Goal: Task Accomplishment & Management: Complete application form

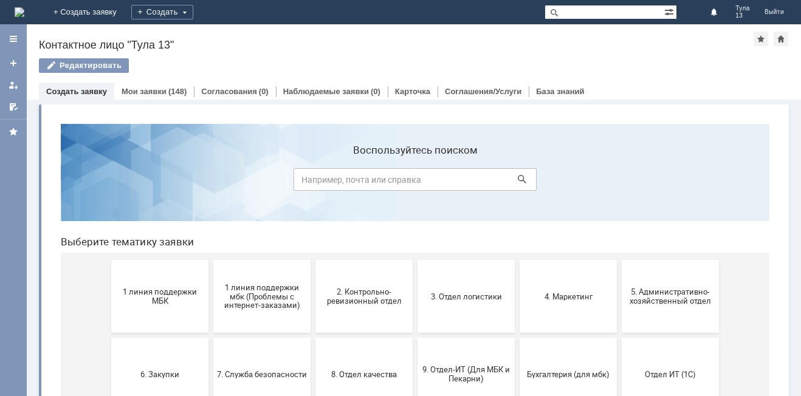
click at [177, 309] on button "1 линия поддержки МБК" at bounding box center [159, 296] width 97 height 73
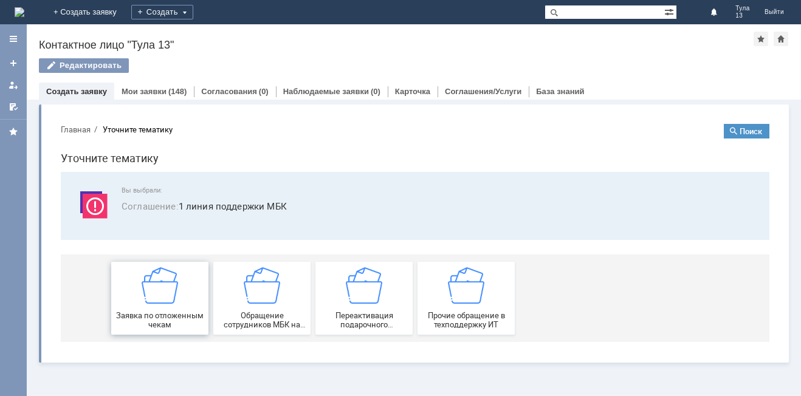
click at [174, 299] on img at bounding box center [160, 285] width 36 height 36
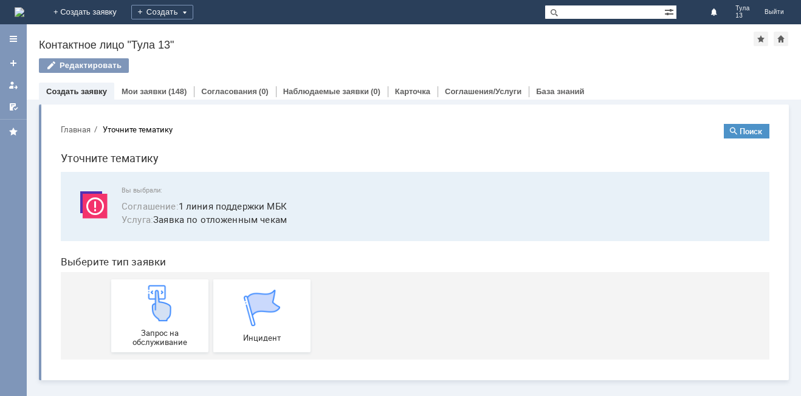
click at [174, 299] on img at bounding box center [160, 303] width 36 height 36
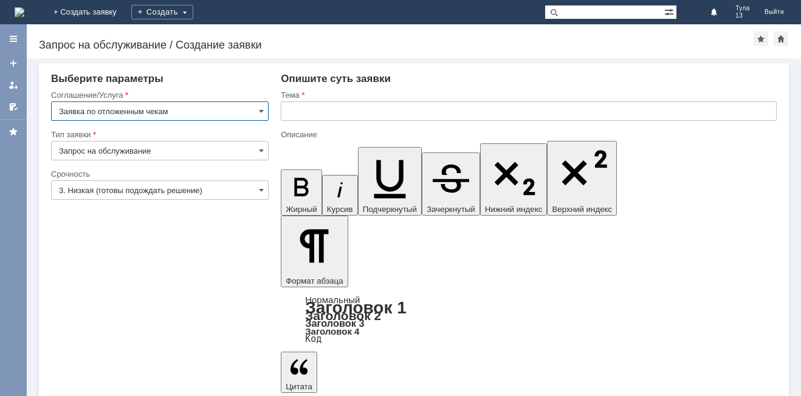
click at [318, 109] on input "text" at bounding box center [529, 110] width 496 height 19
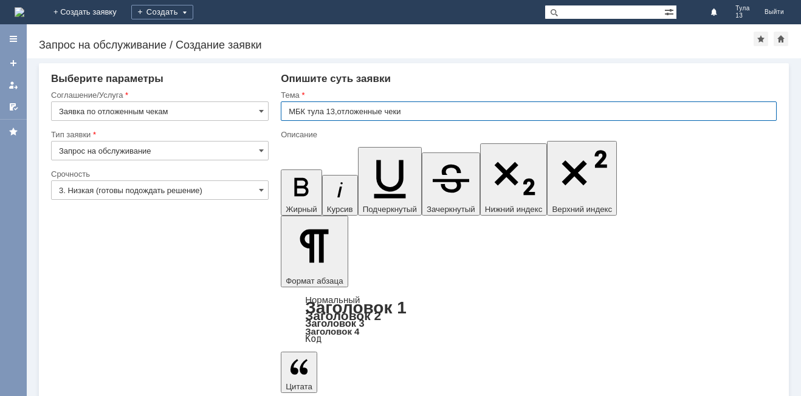
type input "МБК тула 13,отложенные чеки"
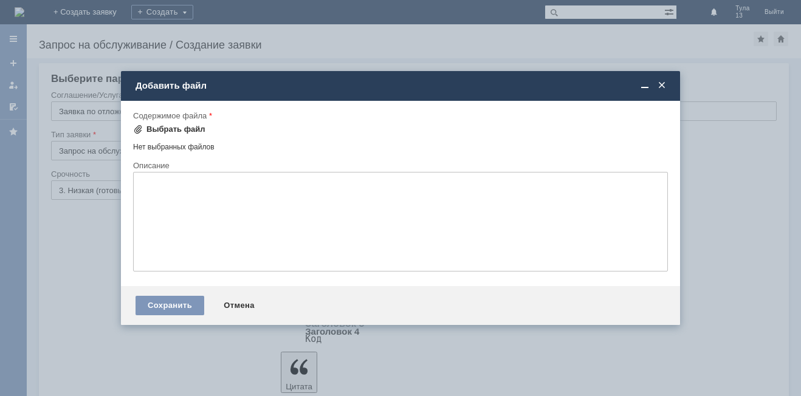
click at [173, 131] on div "Выбрать файл" at bounding box center [175, 130] width 59 height 10
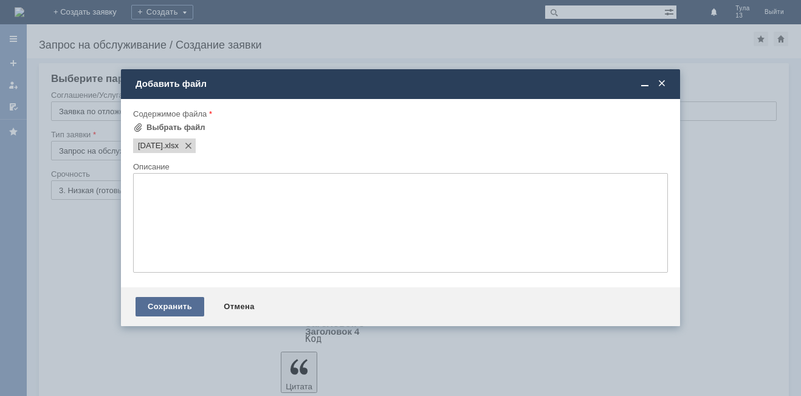
click at [178, 308] on div "Сохранить" at bounding box center [169, 306] width 69 height 19
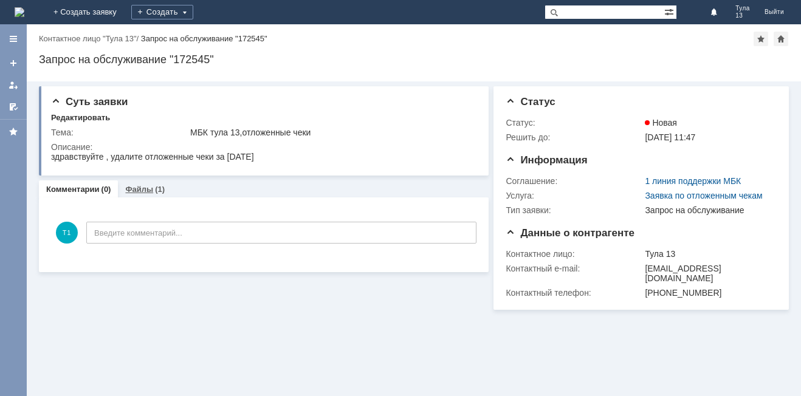
click at [143, 187] on link "Файлы" at bounding box center [139, 189] width 28 height 9
